Goal: Find specific page/section: Find specific page/section

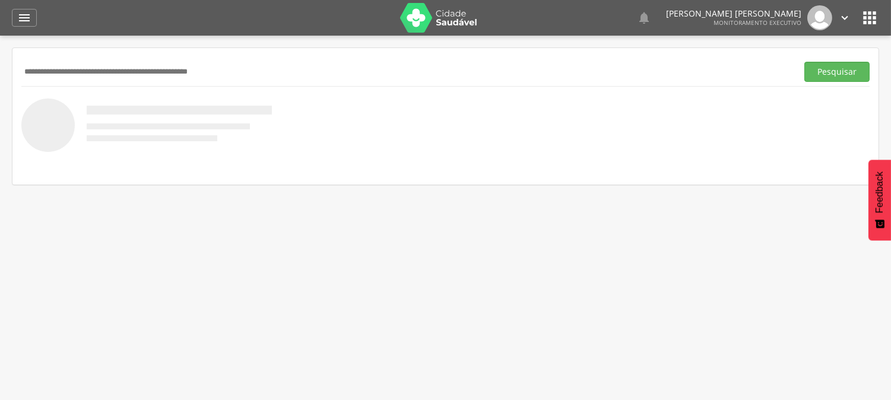
click at [156, 74] on input "text" at bounding box center [407, 72] width 772 height 20
type input "**********"
click at [805, 62] on button "Pesquisar" at bounding box center [837, 72] width 65 height 20
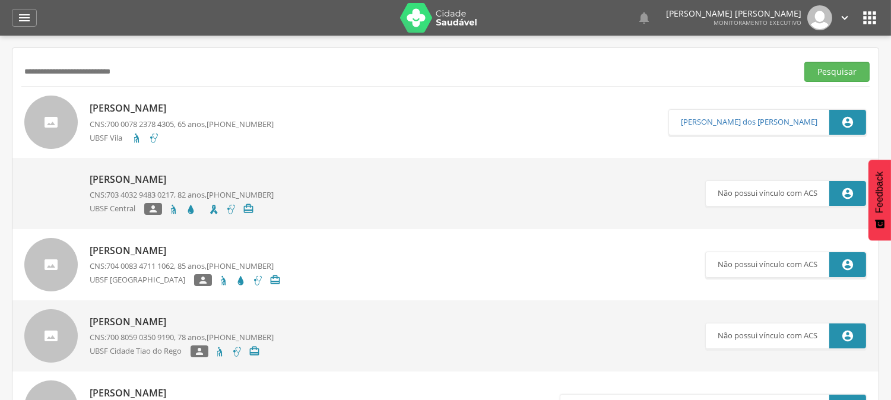
click at [189, 118] on div "[PERSON_NAME] CNS: 700 0078 2378 4305 , 65 anos, [PHONE_NUMBER] [PERSON_NAME]" at bounding box center [182, 122] width 184 height 48
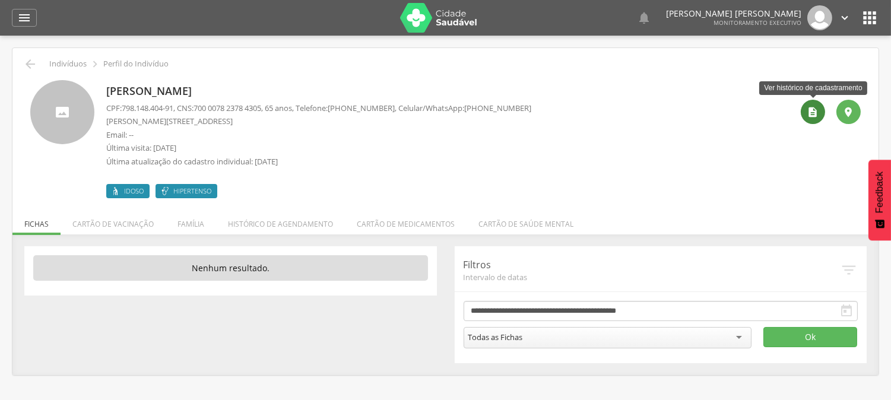
click at [808, 114] on icon "" at bounding box center [814, 112] width 12 height 12
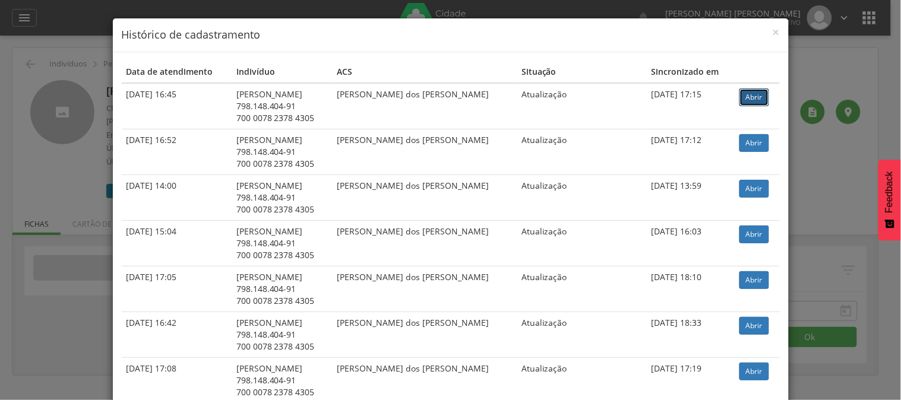
click at [757, 93] on link "Abrir" at bounding box center [754, 97] width 30 height 18
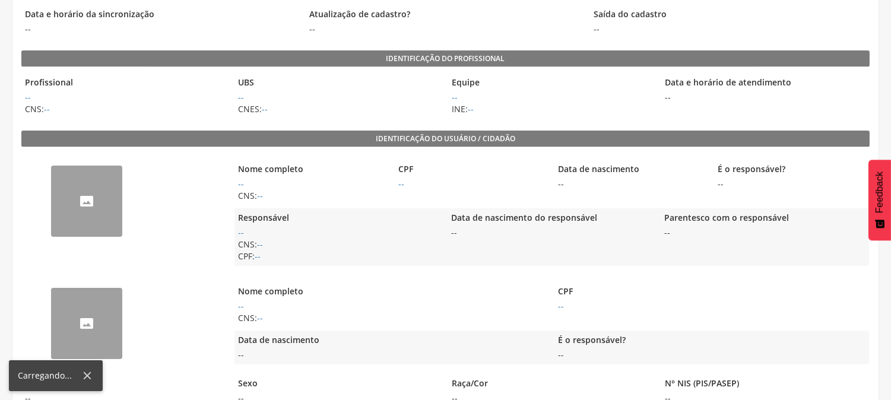
scroll to position [149, 0]
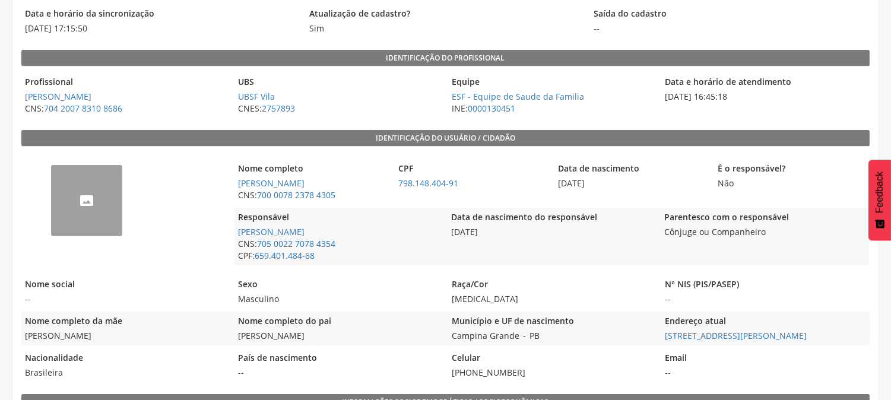
click at [361, 260] on span "CPF: 659.401.484-68" at bounding box center [338, 256] width 207 height 12
